Goal: Task Accomplishment & Management: Manage account settings

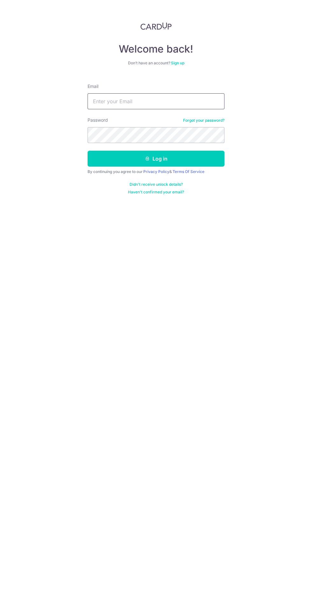
click at [150, 100] on input "Email" at bounding box center [156, 101] width 137 height 16
type input "[EMAIL_ADDRESS][DOMAIN_NAME]"
click at [88, 151] on button "Log in" at bounding box center [156, 159] width 137 height 16
click at [204, 151] on button "Log in" at bounding box center [156, 159] width 137 height 16
